Goal: Find specific page/section: Find specific page/section

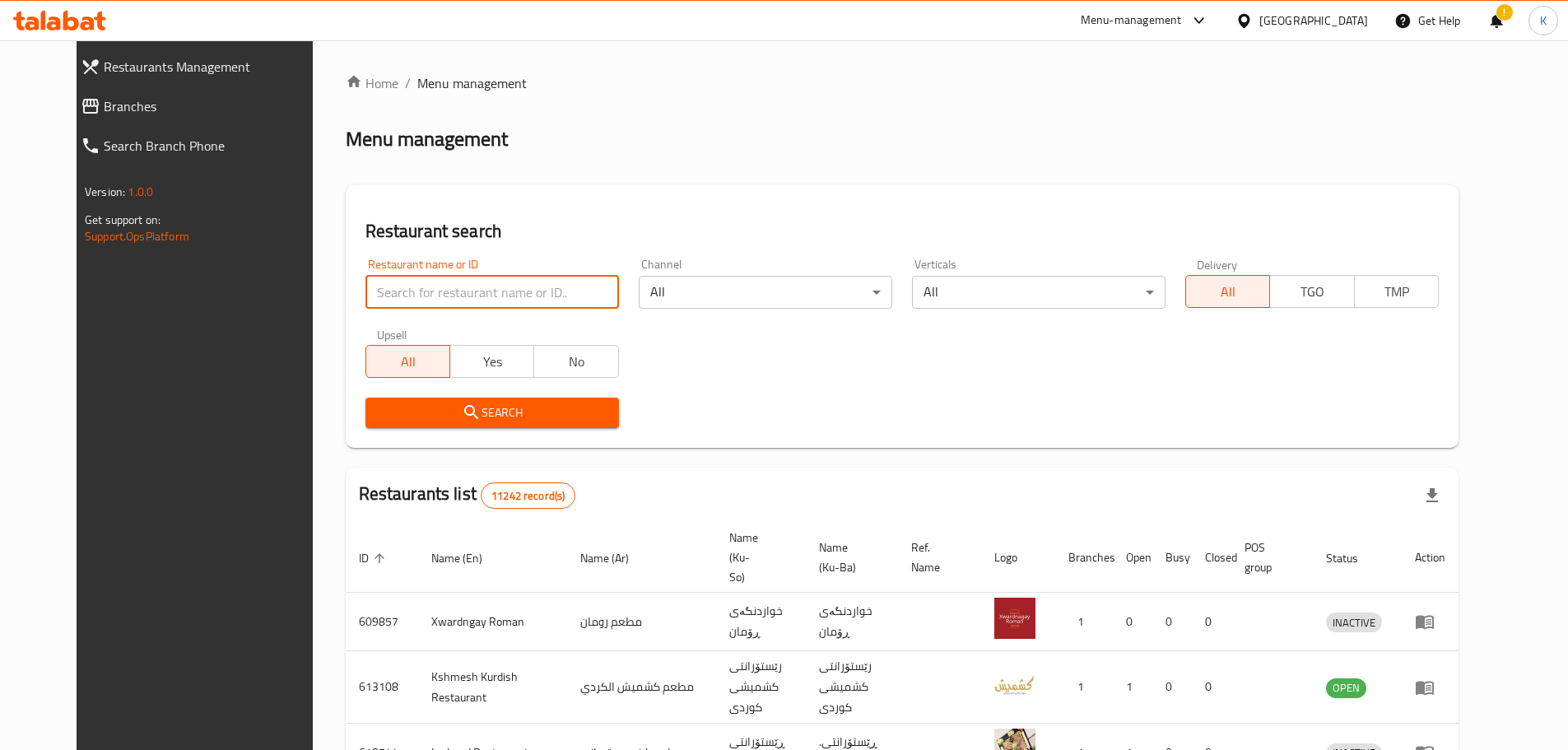
click at [491, 302] on input "search" at bounding box center [493, 292] width 254 height 33
click button "Search" at bounding box center [493, 413] width 254 height 31
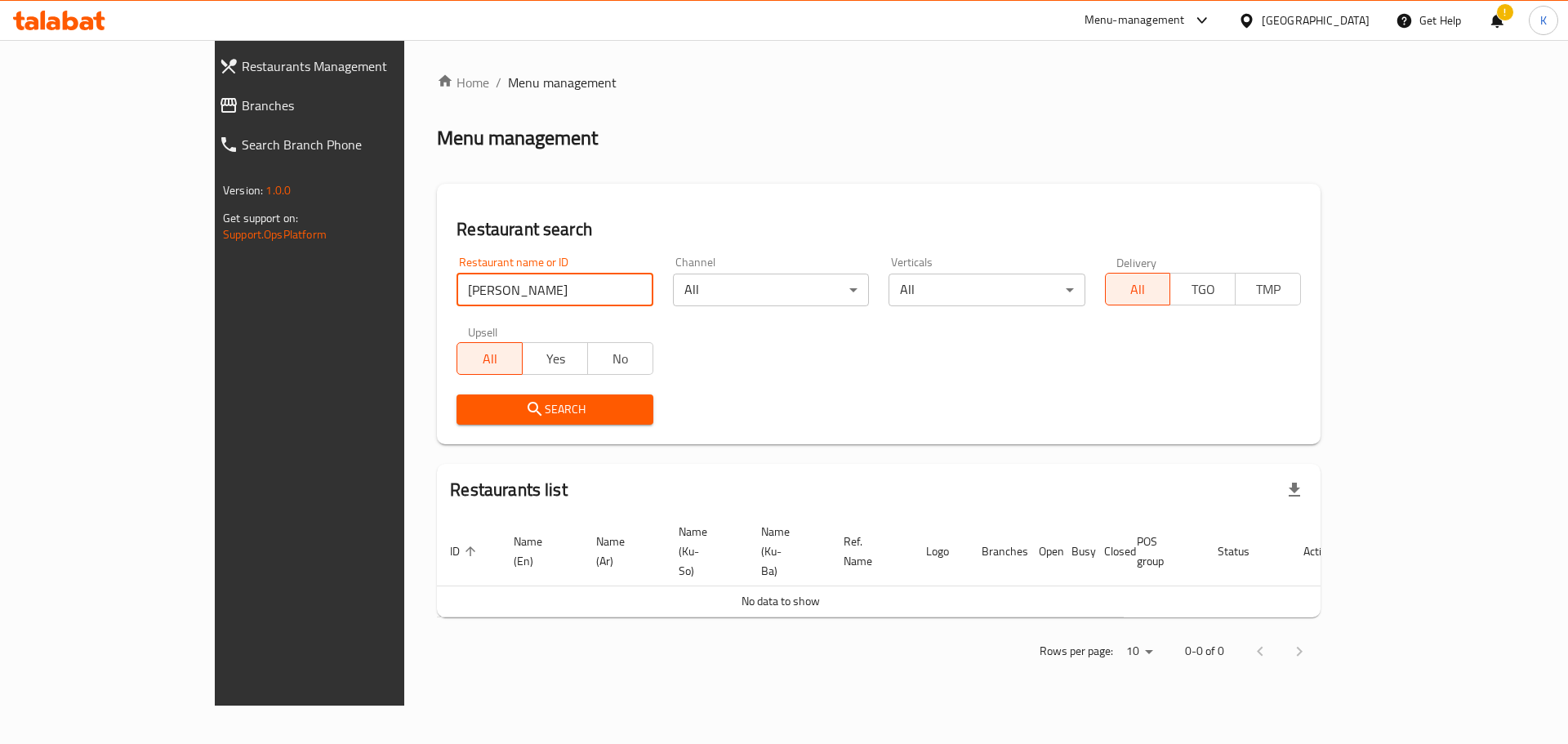
click at [488, 296] on input "[PERSON_NAME]" at bounding box center [555, 290] width 196 height 33
click at [469, 293] on input "[PERSON_NAME]" at bounding box center [555, 290] width 196 height 33
type input "[PERSON_NAME]"
click button "Search" at bounding box center [555, 409] width 196 height 30
click at [578, 289] on input "[PERSON_NAME]" at bounding box center [555, 290] width 196 height 33
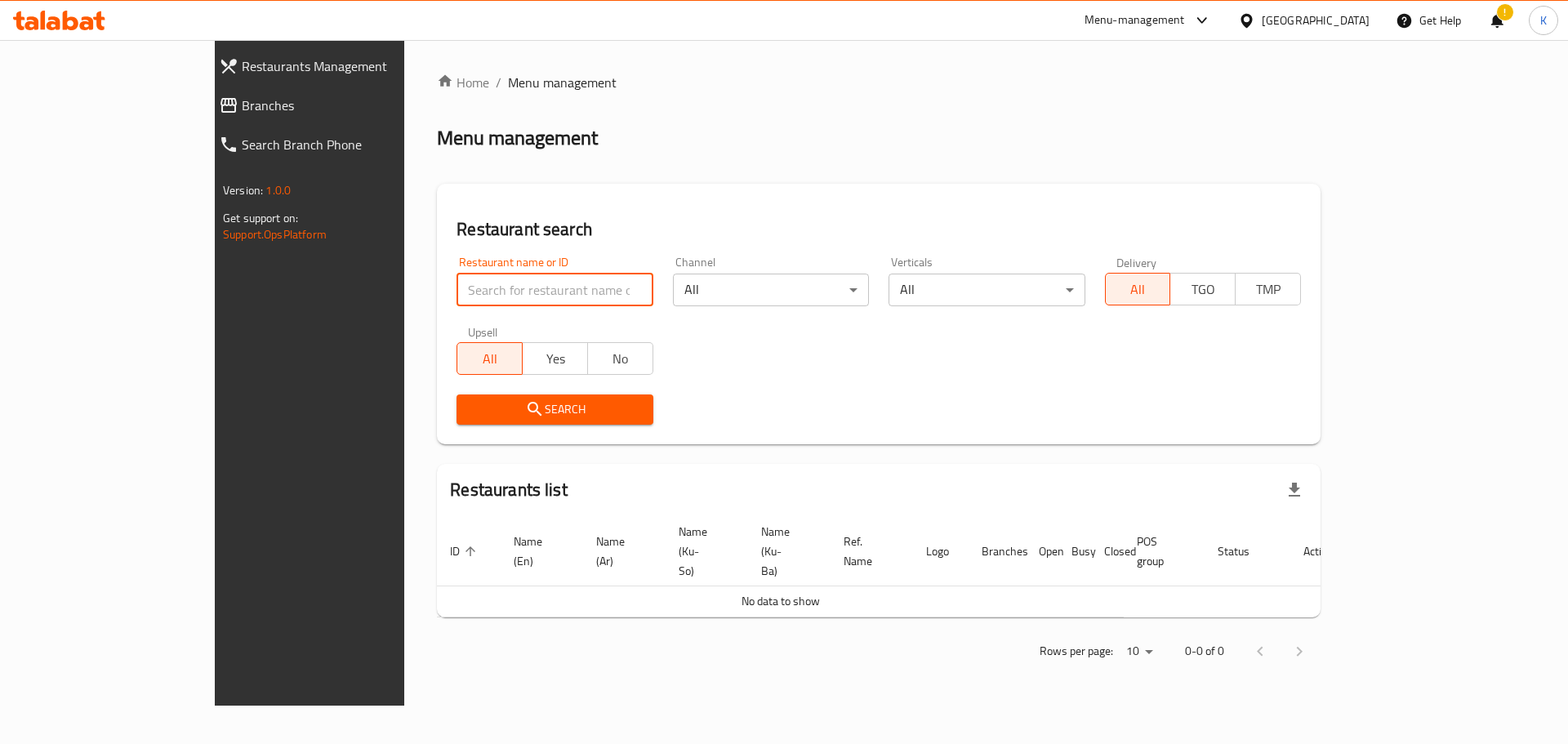
paste input "[PERSON_NAME]"
type input "[PERSON_NAME]"
click button "Search" at bounding box center [555, 409] width 196 height 30
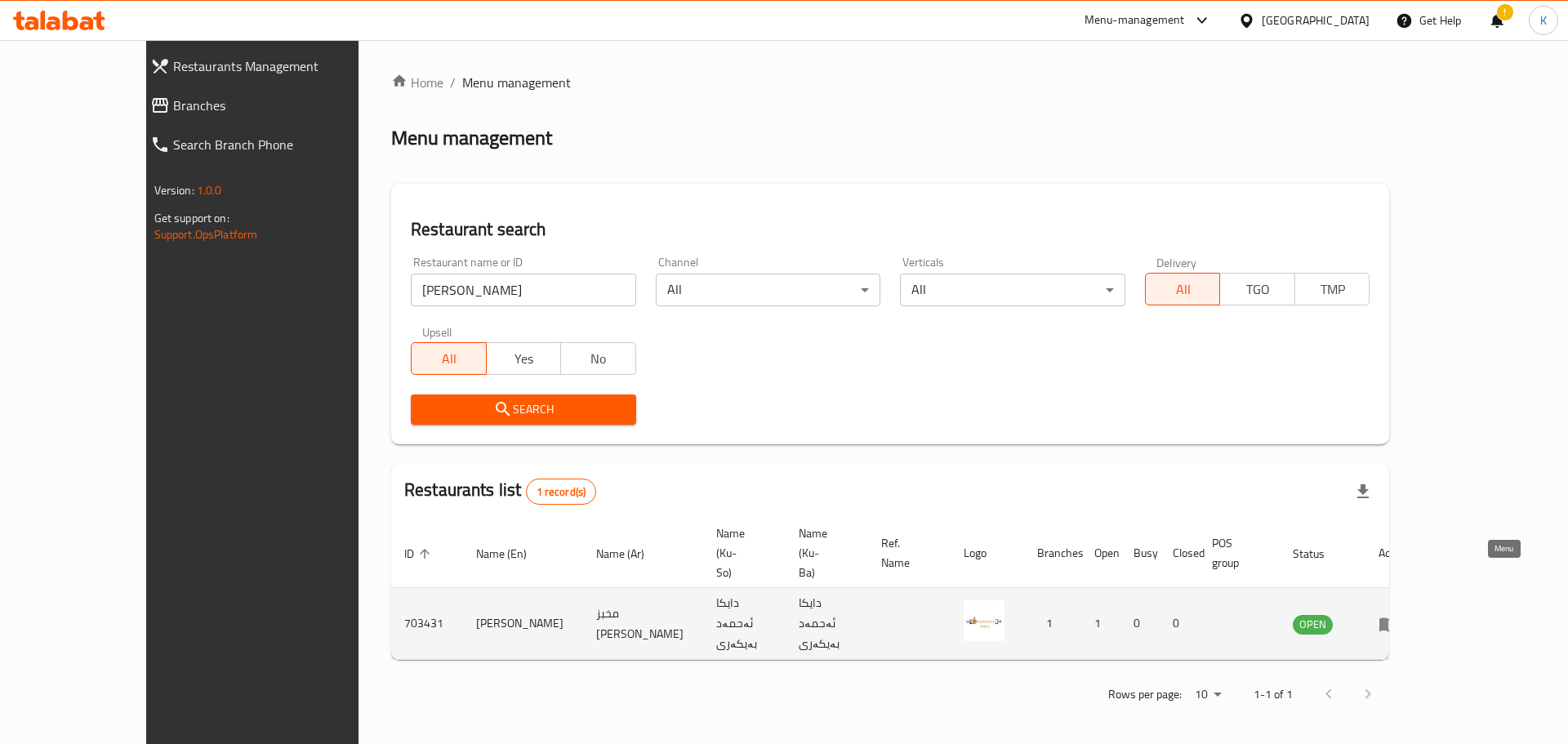
click at [1398, 617] on icon "enhanced table" at bounding box center [1388, 624] width 18 height 14
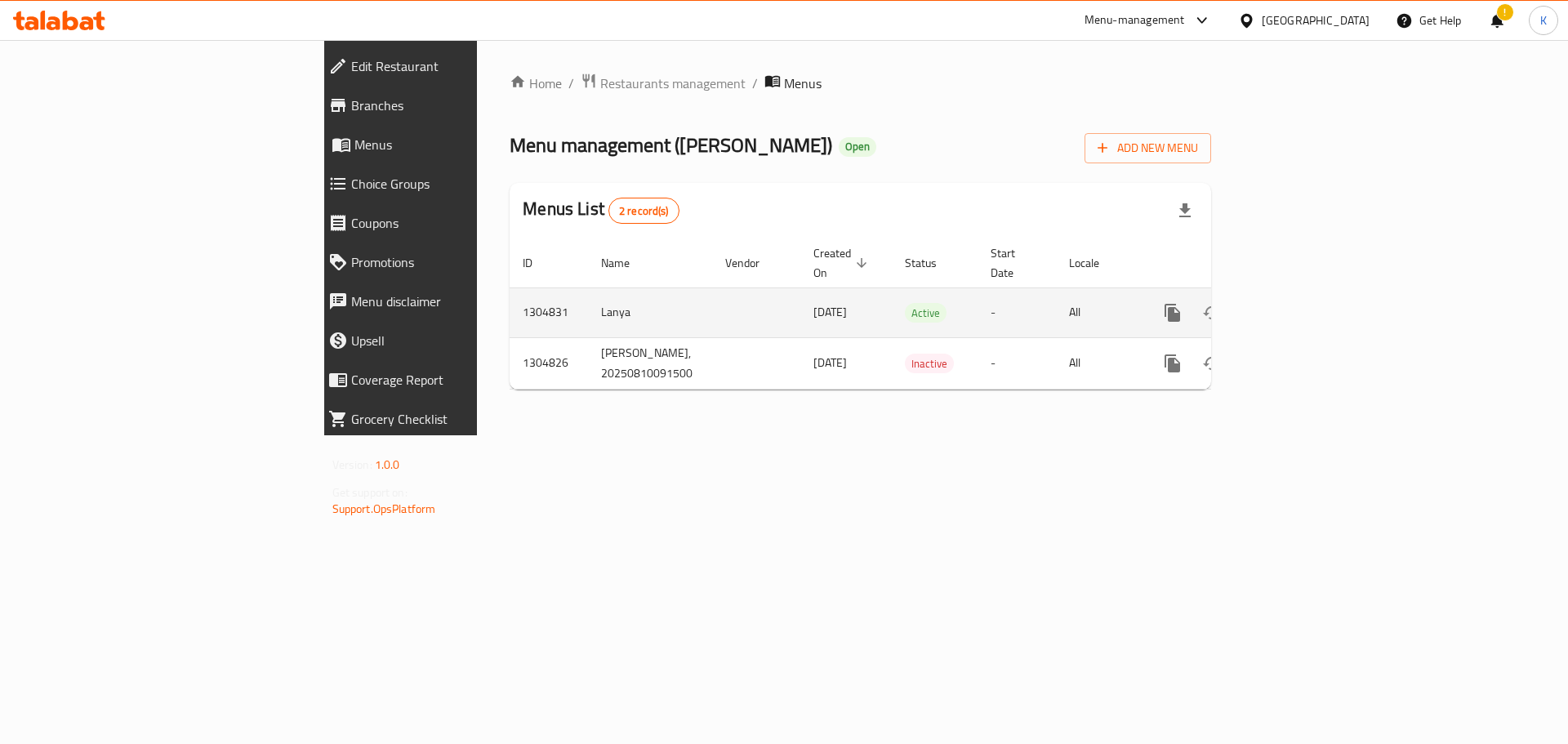
click at [1300, 303] on icon "enhanced table" at bounding box center [1291, 313] width 20 height 20
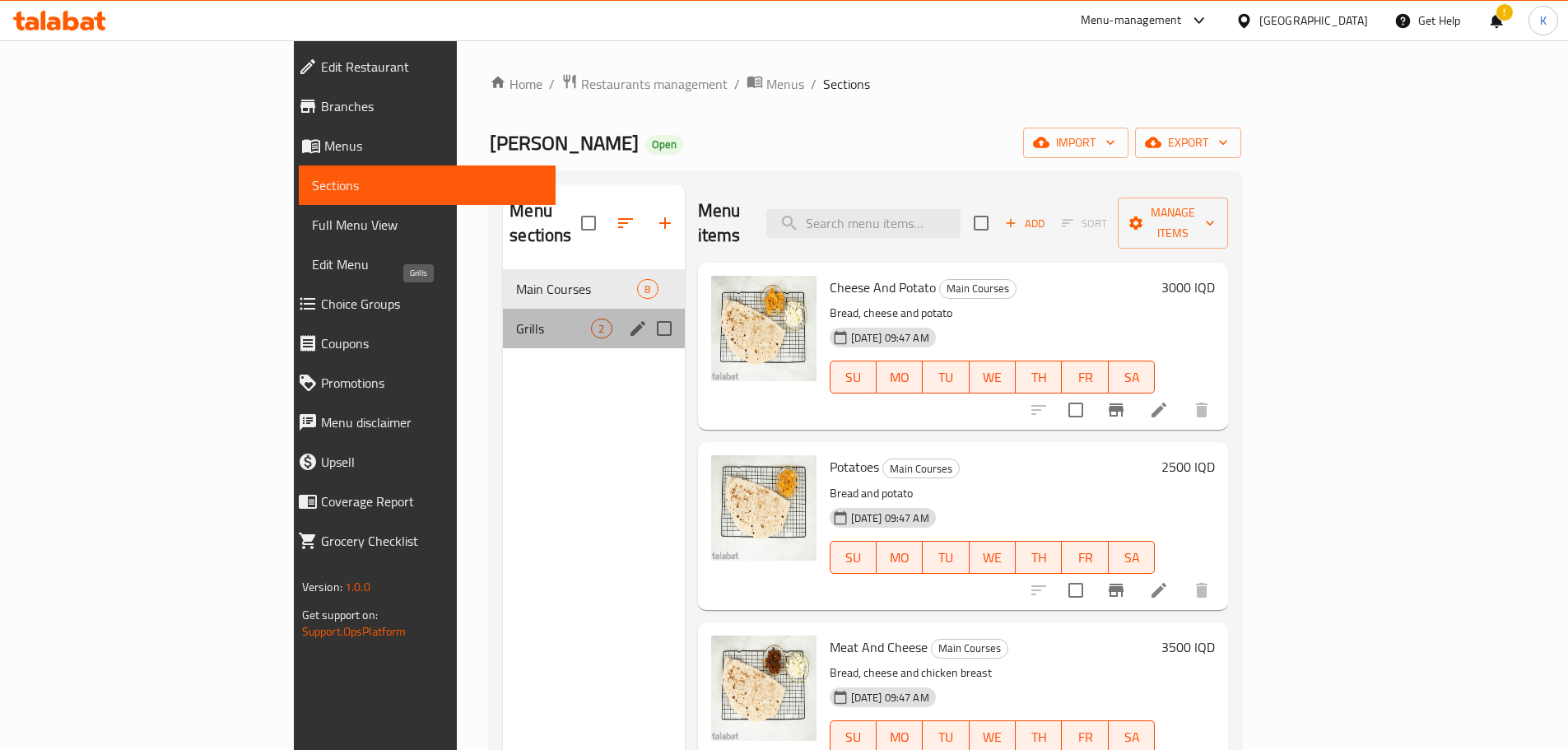
click at [516, 318] on span "Grills" at bounding box center [553, 328] width 75 height 20
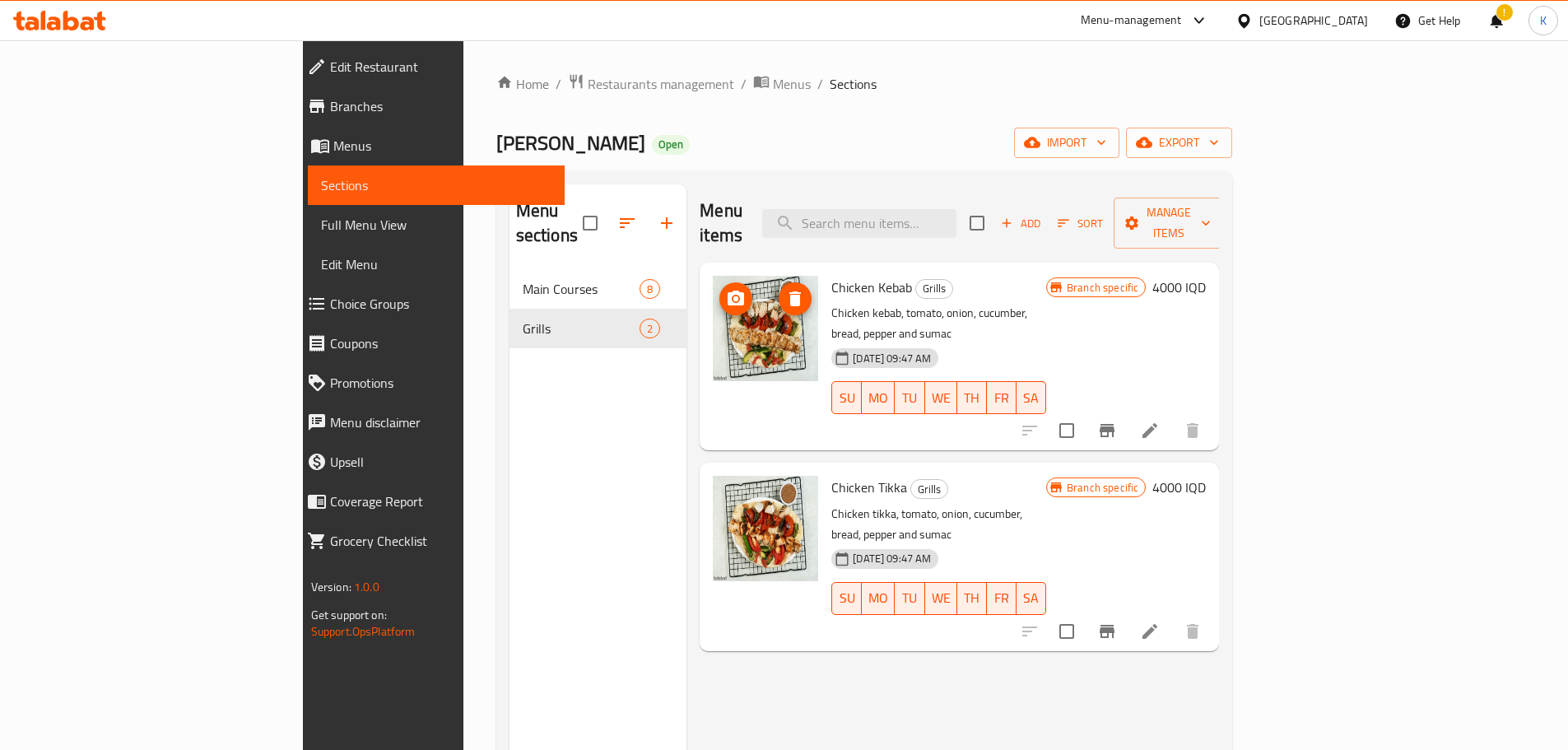
click at [713, 291] on img at bounding box center [765, 328] width 105 height 105
